Goal: Task Accomplishment & Management: Manage account settings

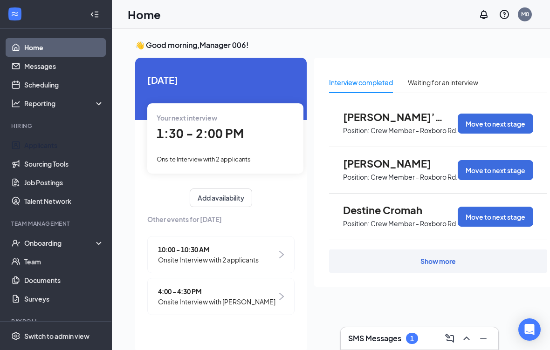
click at [35, 144] on link "Applicants" at bounding box center [64, 145] width 80 height 19
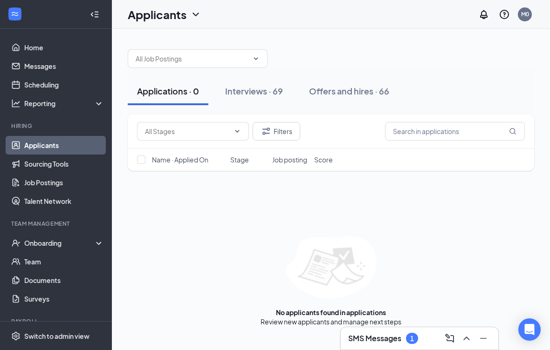
click at [99, 243] on div "Onboarding" at bounding box center [56, 243] width 112 height 19
click at [39, 261] on link "Overview" at bounding box center [64, 262] width 80 height 19
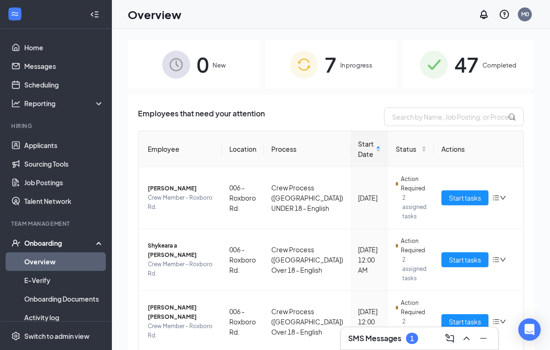
click at [467, 260] on span "Start tasks" at bounding box center [465, 260] width 32 height 10
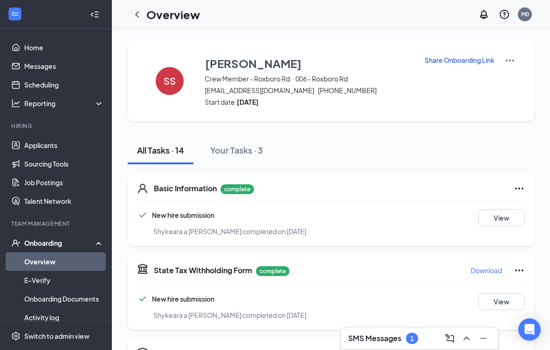
click at [245, 91] on span "[EMAIL_ADDRESS][DOMAIN_NAME] · [PHONE_NUMBER]" at bounding box center [309, 90] width 208 height 9
click at [103, 247] on div "Onboarding" at bounding box center [56, 243] width 112 height 19
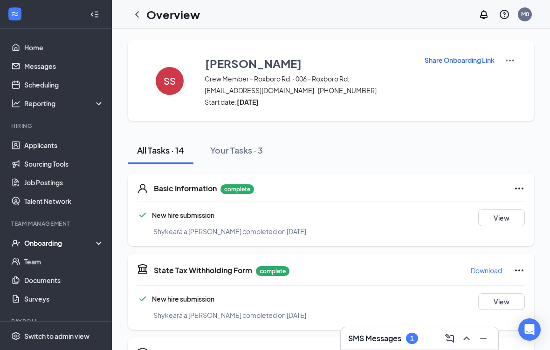
click at [136, 17] on icon "ChevronLeft" at bounding box center [136, 14] width 11 height 11
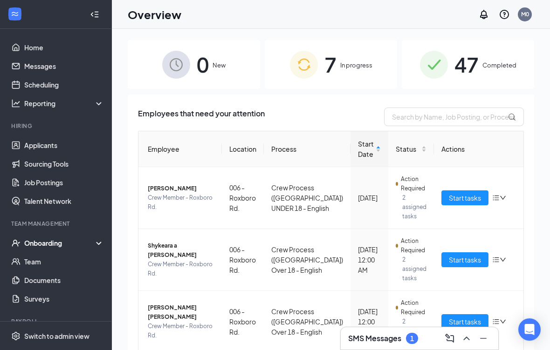
click at [466, 71] on span "47" at bounding box center [466, 64] width 24 height 32
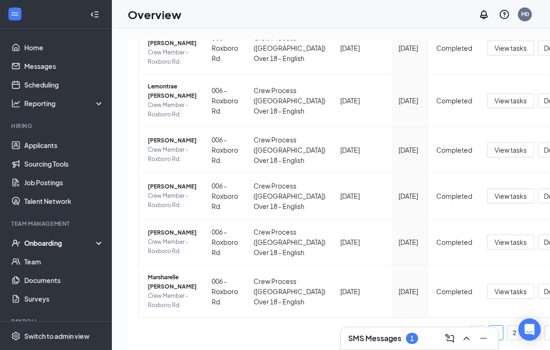
scroll to position [622, 0]
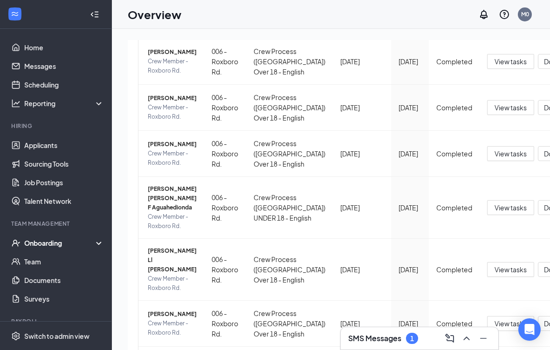
scroll to position [128, 0]
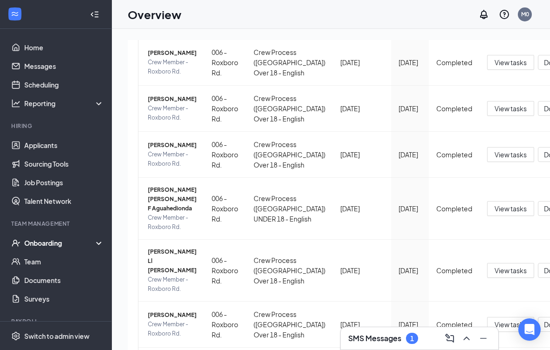
click at [495, 114] on span "View tasks" at bounding box center [511, 108] width 32 height 10
